Goal: Information Seeking & Learning: Understand process/instructions

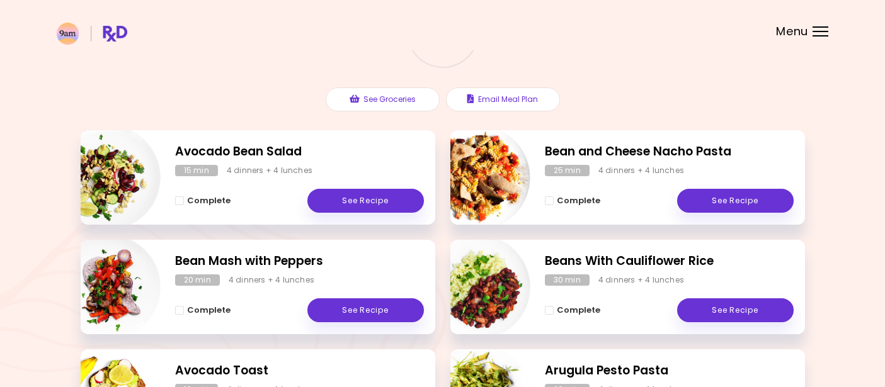
scroll to position [130, 0]
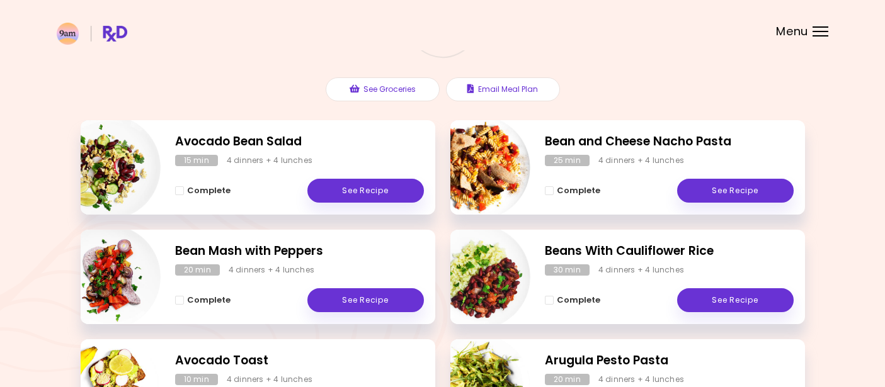
click at [59, 301] on div "Meal Plan [DATE] 8 breakfasts , 8 lunches & dinners 0 % completed See Groceries…" at bounding box center [442, 350] width 885 height 961
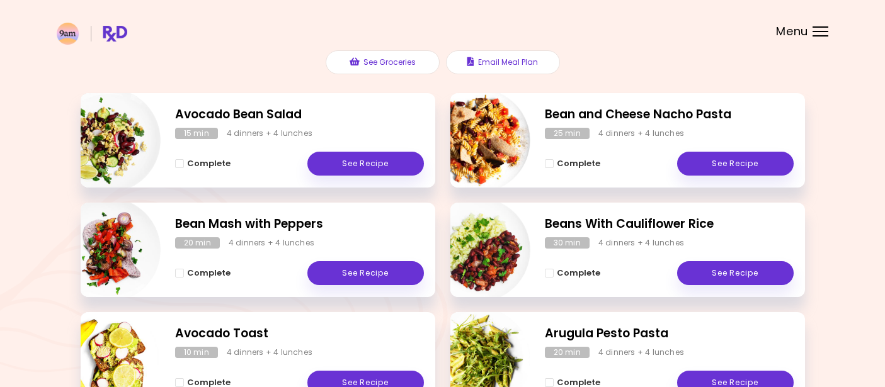
scroll to position [148, 0]
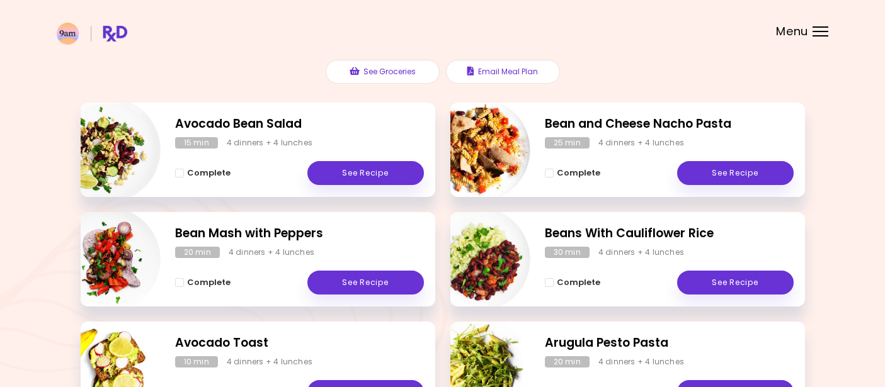
click at [109, 273] on img "Info - Bean Mash with Peppers" at bounding box center [108, 259] width 105 height 105
select select "*"
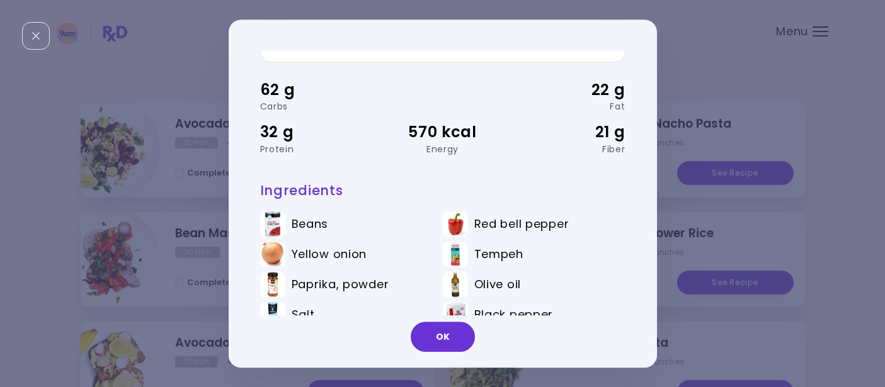
scroll to position [88, 0]
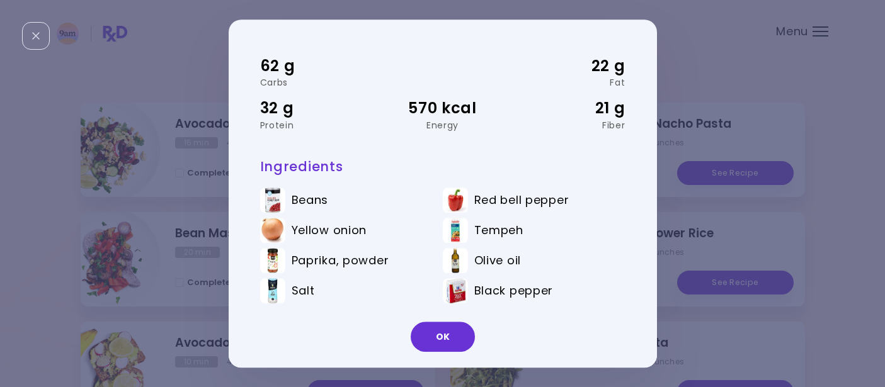
click at [193, 243] on div "**********" at bounding box center [442, 193] width 885 height 387
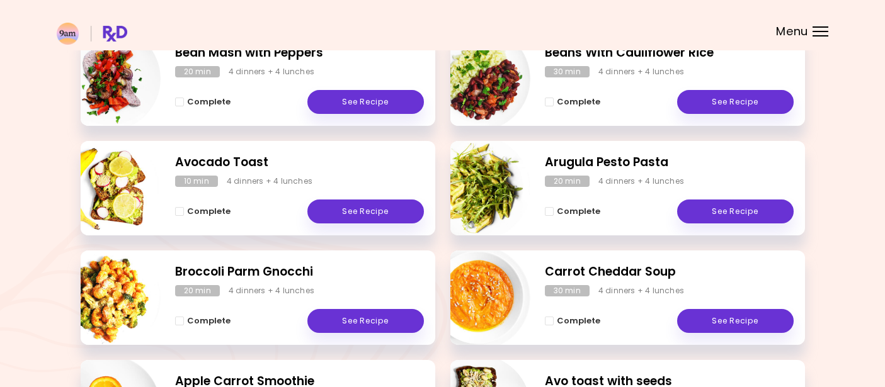
scroll to position [302, 0]
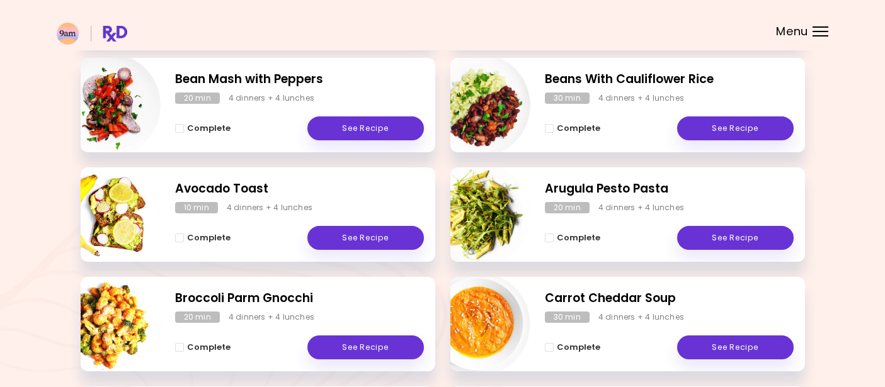
click at [609, 190] on h2 "Arugula Pesto Pasta" at bounding box center [669, 189] width 249 height 18
click at [708, 131] on link "See Recipe" at bounding box center [735, 128] width 116 height 24
